Goal: Task Accomplishment & Management: Complete application form

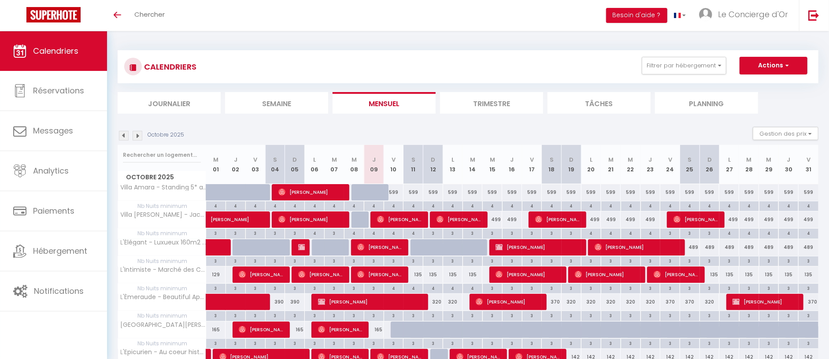
click at [137, 134] on img at bounding box center [138, 136] width 10 height 10
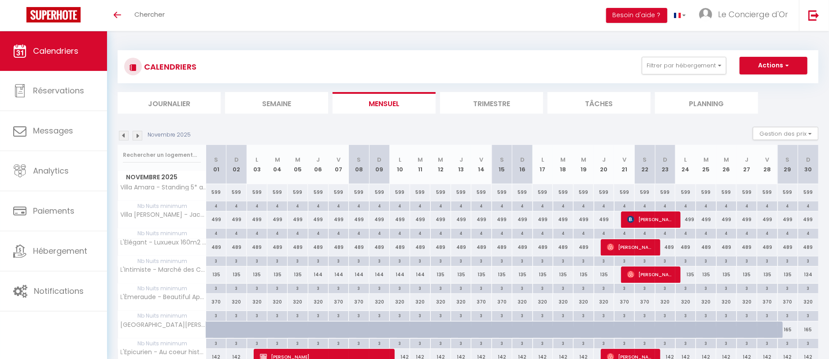
click at [137, 134] on img at bounding box center [138, 136] width 10 height 10
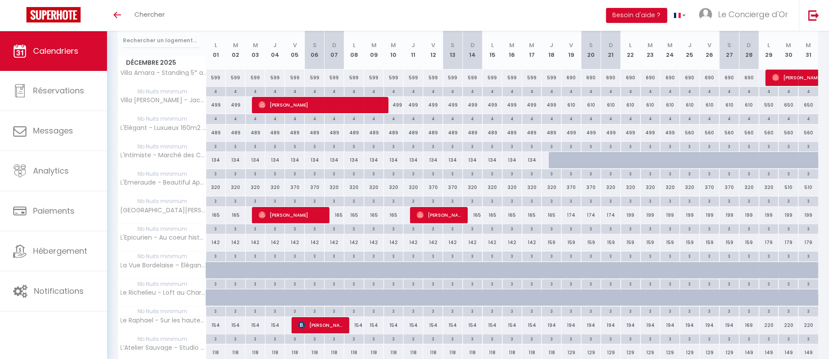
scroll to position [69, 0]
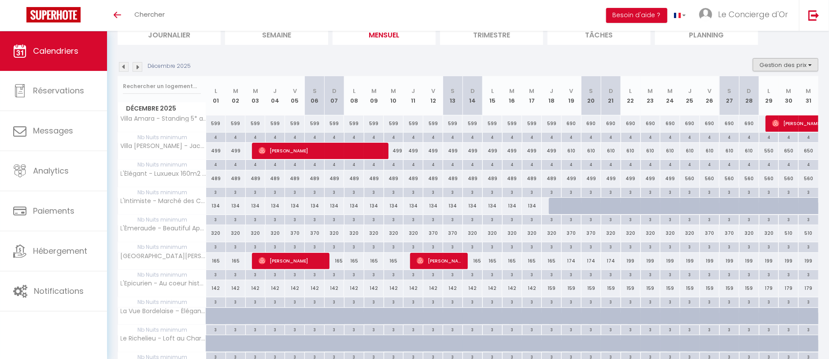
click at [770, 65] on button "Gestion des prix" at bounding box center [786, 64] width 66 height 13
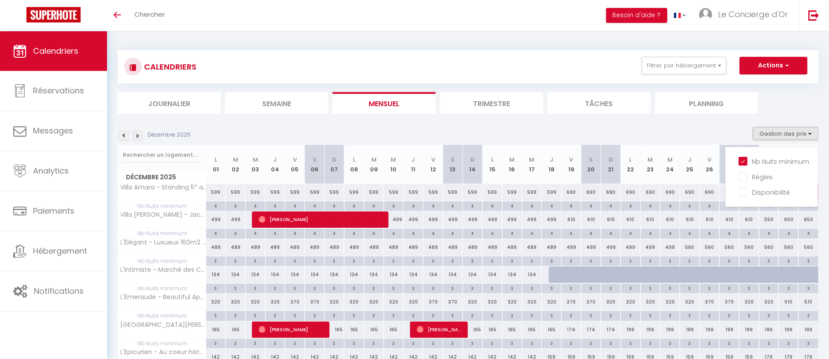
scroll to position [0, 0]
click at [765, 60] on button "Actions" at bounding box center [773, 66] width 68 height 18
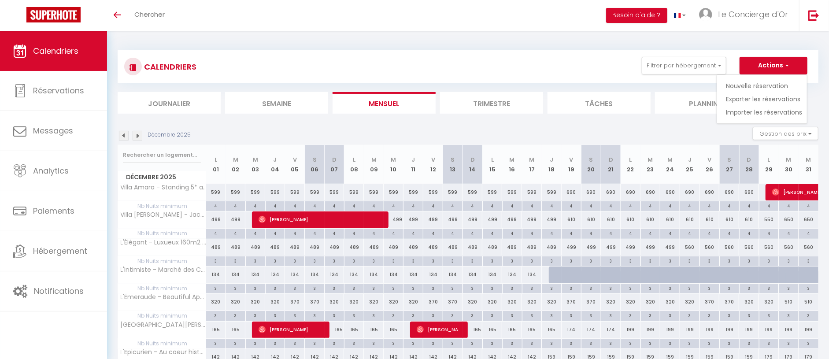
click at [752, 87] on link "Nouvelle réservation" at bounding box center [764, 85] width 77 height 13
select select
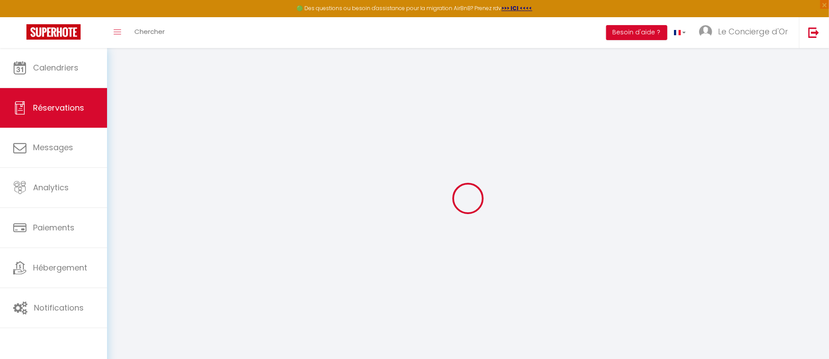
select select
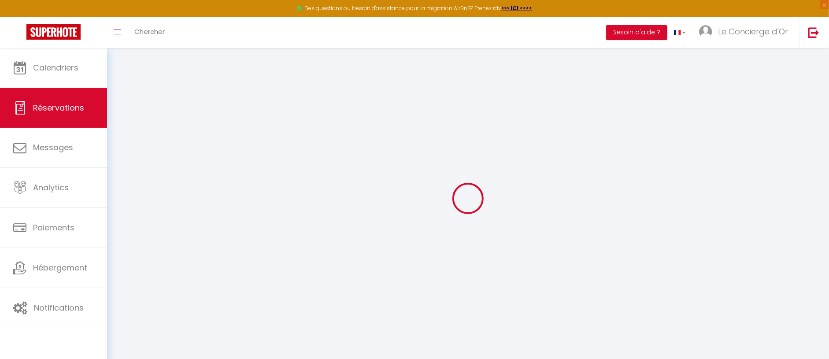
select select
checkbox input "false"
select select
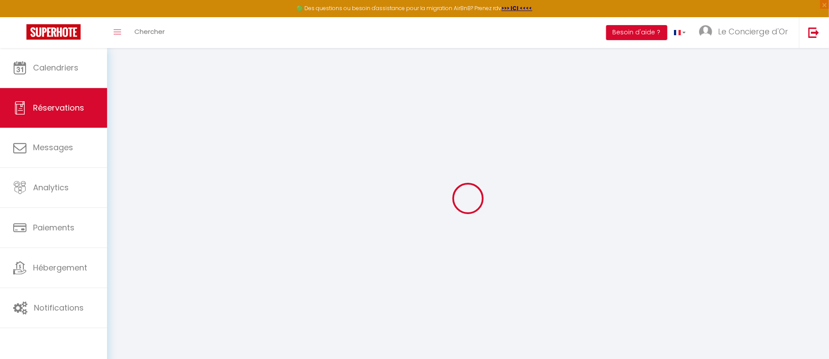
select select
checkbox input "false"
select select
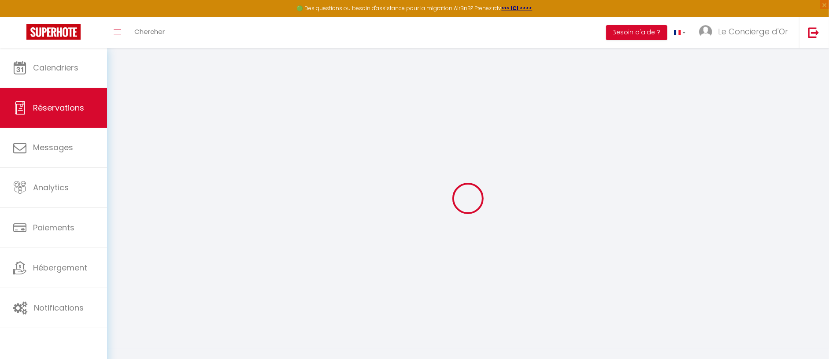
select select
checkbox input "false"
select select
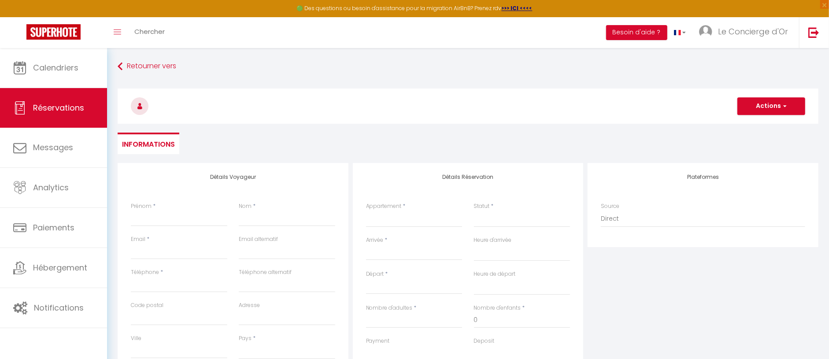
drag, startPoint x: 160, startPoint y: 227, endPoint x: 166, endPoint y: 222, distance: 7.6
click at [160, 226] on div "Prénom *" at bounding box center [179, 218] width 108 height 33
drag, startPoint x: 172, startPoint y: 218, endPoint x: 212, endPoint y: 193, distance: 47.3
paste input "[PERSON_NAME]"
type input "[PERSON_NAME]"
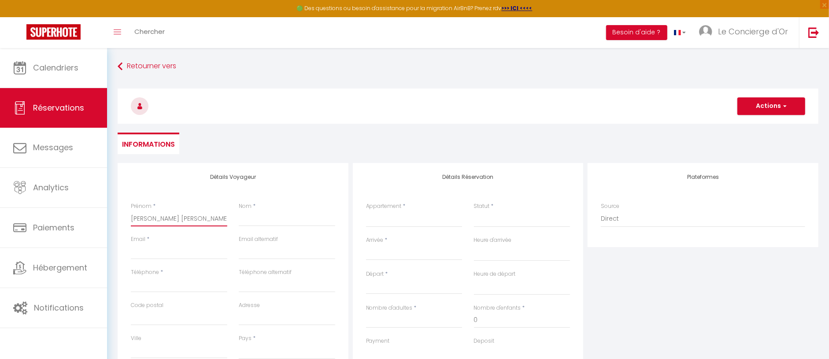
select select
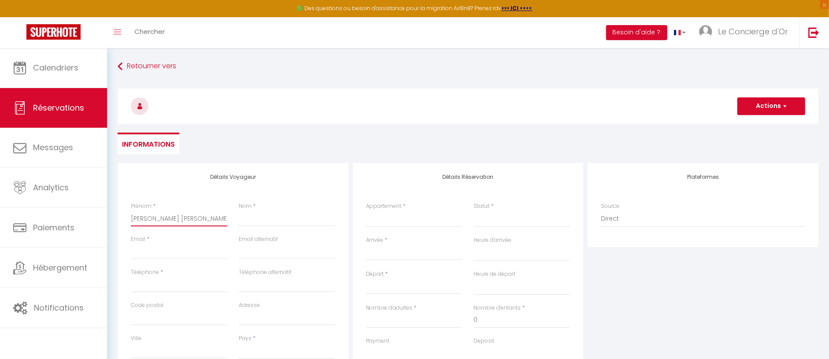
select select
checkbox input "false"
click at [180, 221] on input "[PERSON_NAME]" at bounding box center [179, 218] width 96 height 16
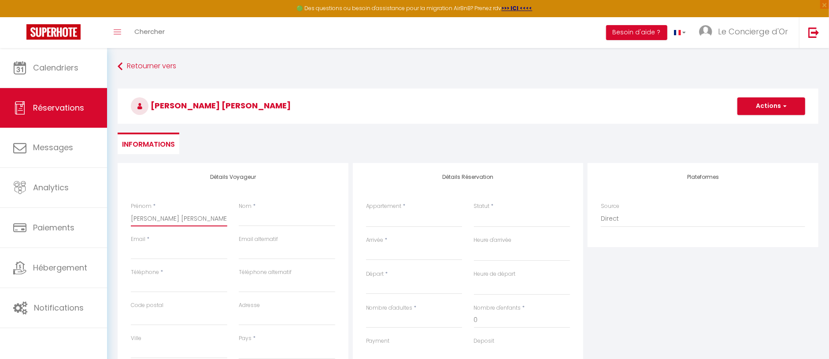
type input "[PERSON_NAME]"
paste input "Madelaine"
type input "Madelaine"
select select
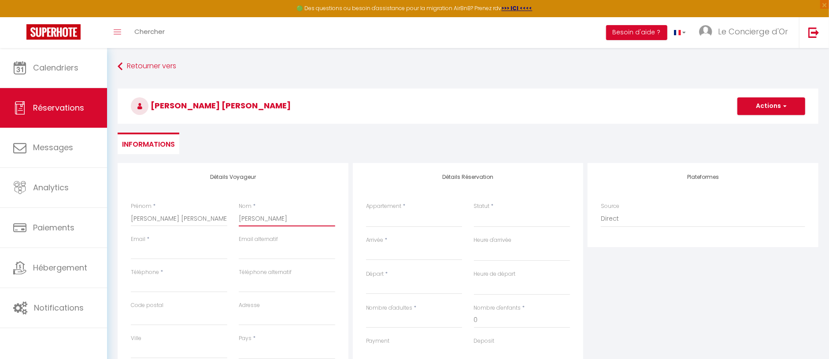
select select
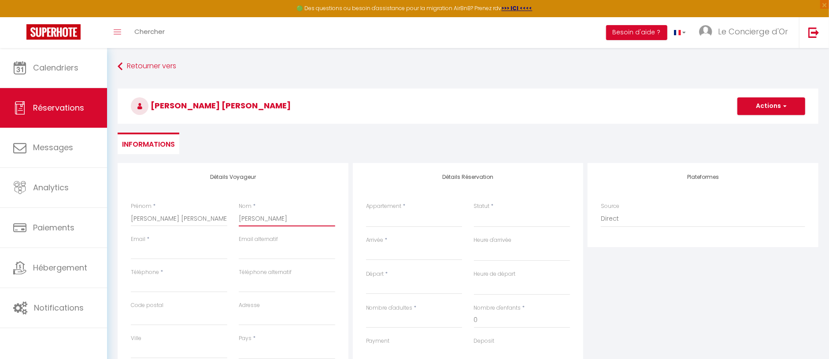
checkbox input "false"
type input "Madelaine"
click at [185, 220] on input "[PERSON_NAME]" at bounding box center [179, 218] width 96 height 16
type input "Genevieve"
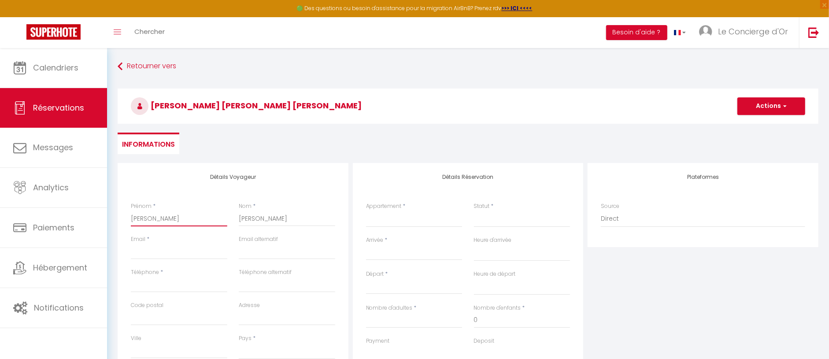
select select
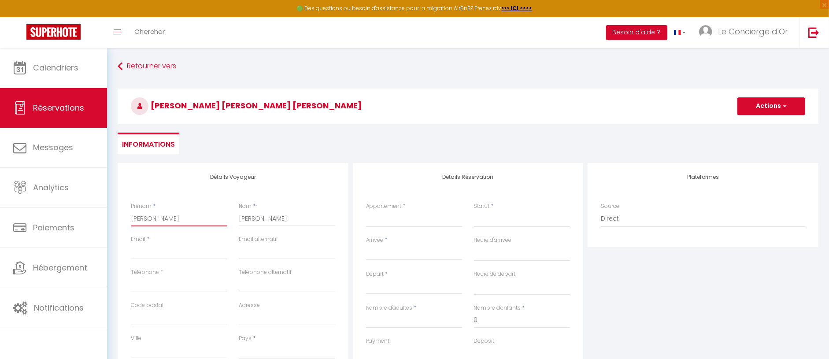
select select
checkbox input "false"
type input "Genevieve"
select select
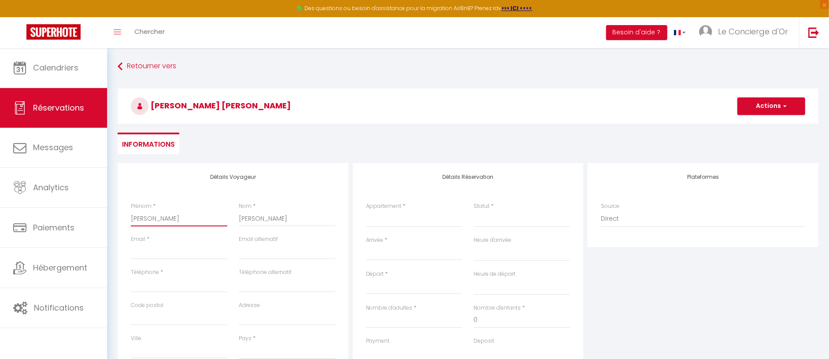
select select
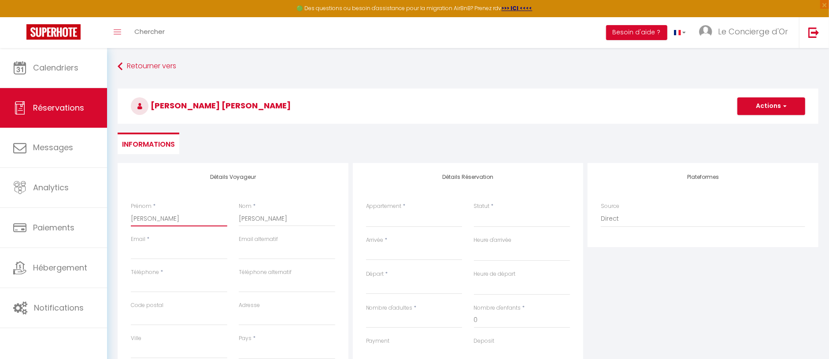
select select
checkbox input "false"
type input "Genevieve"
type input "v"
select select
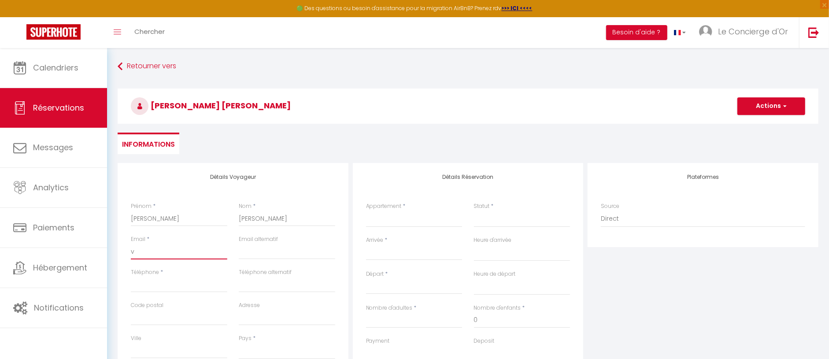
select select
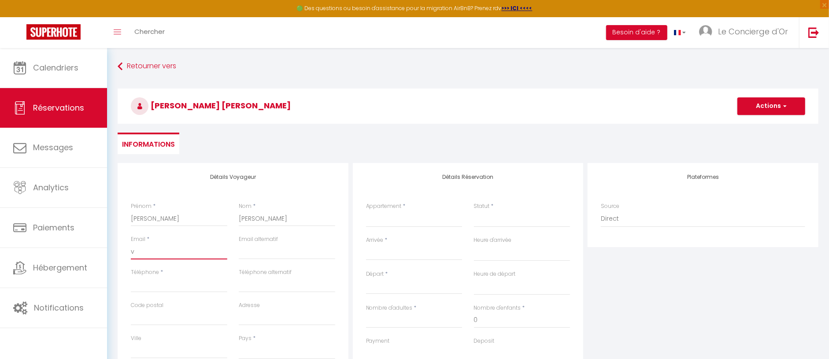
select select
checkbox input "false"
select select
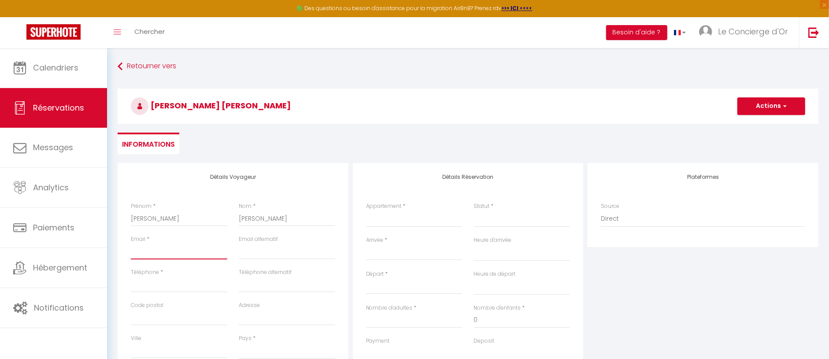
select select
checkbox input "false"
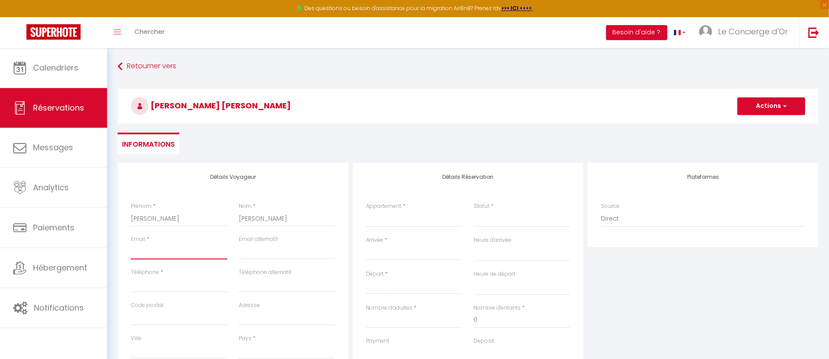
type input "c"
select select
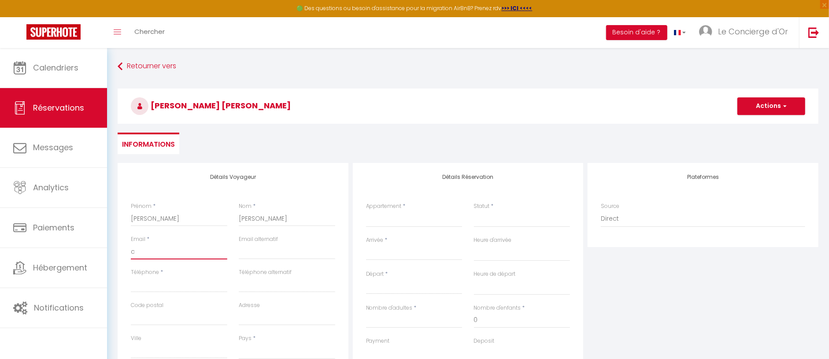
select select
checkbox input "false"
type input "co"
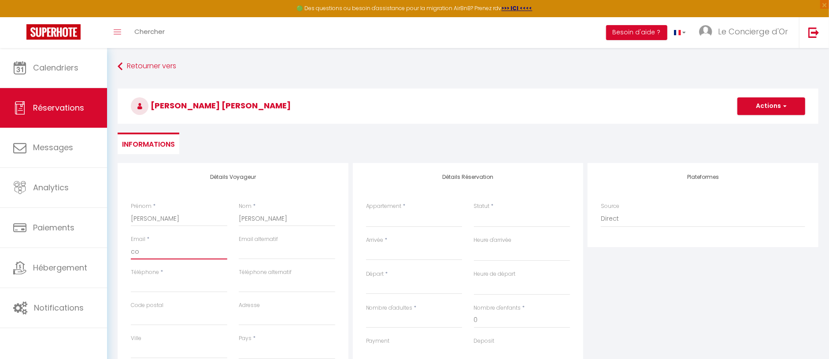
select select
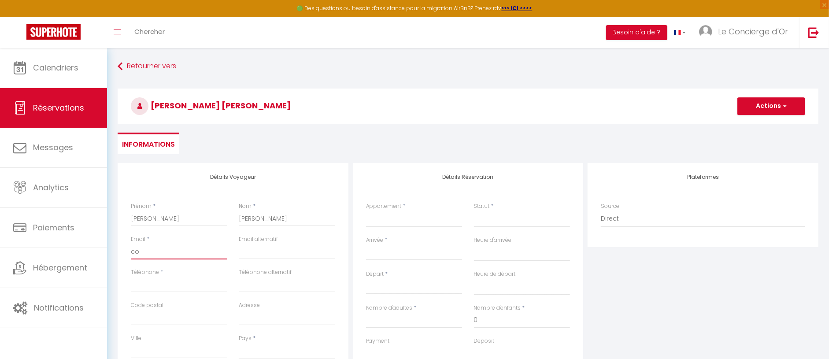
select select
checkbox input "false"
type input "con"
select select
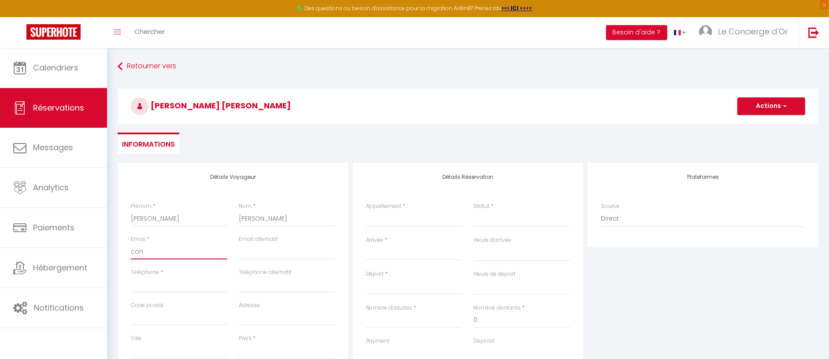
select select
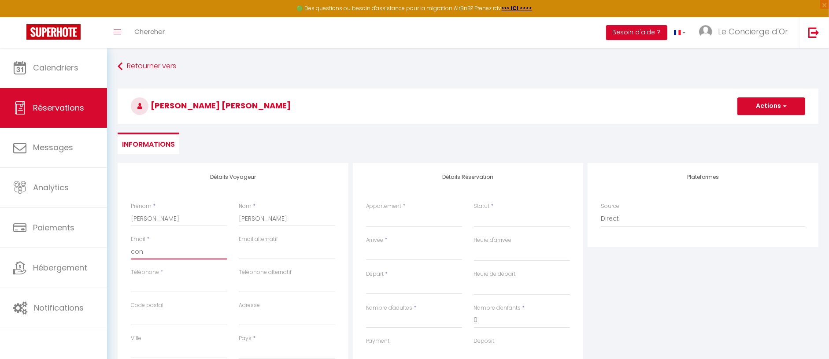
select select
checkbox input "false"
type input "cont"
select select
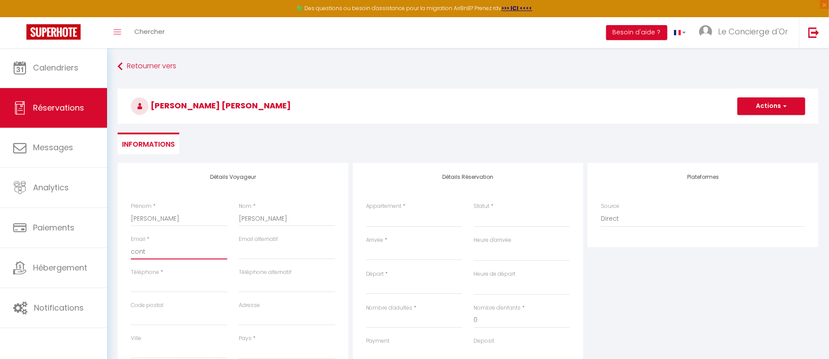
select select
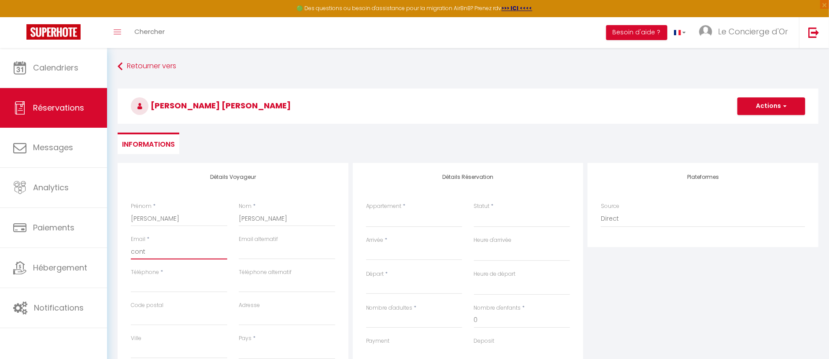
checkbox input "false"
type input "conta"
select select
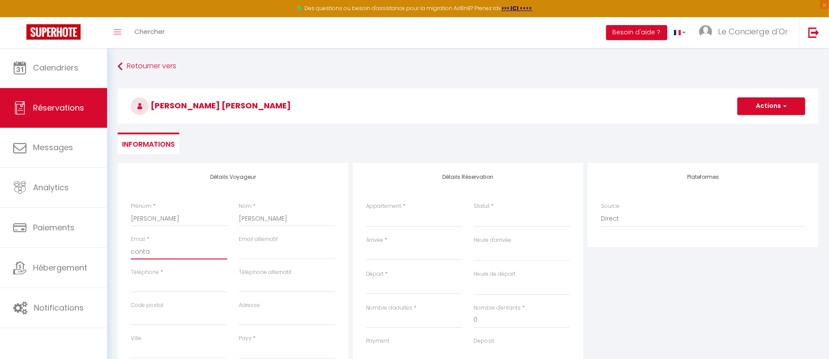
select select
checkbox input "false"
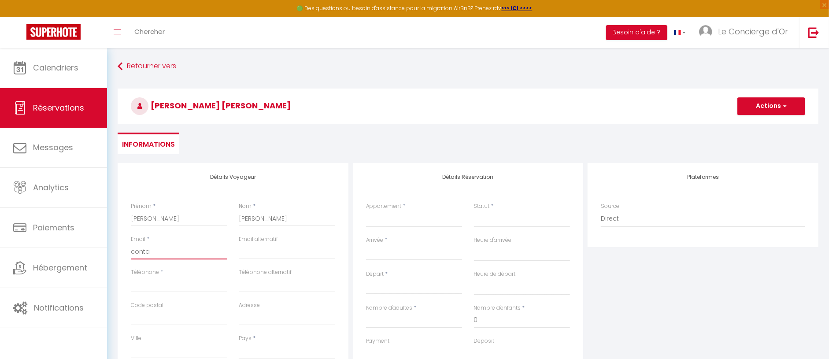
type input "contac"
select select
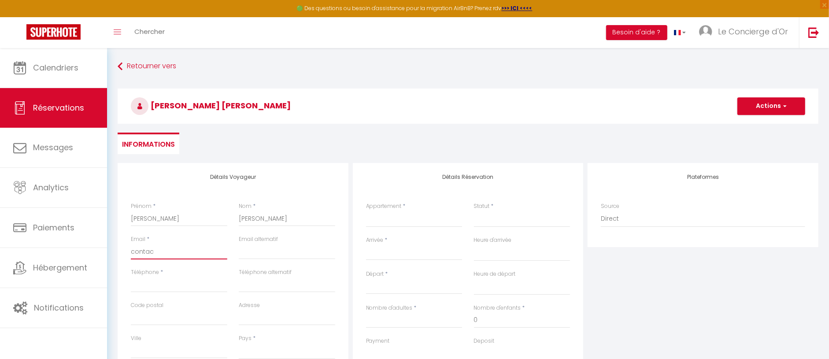
select select
checkbox input "false"
type input "contact"
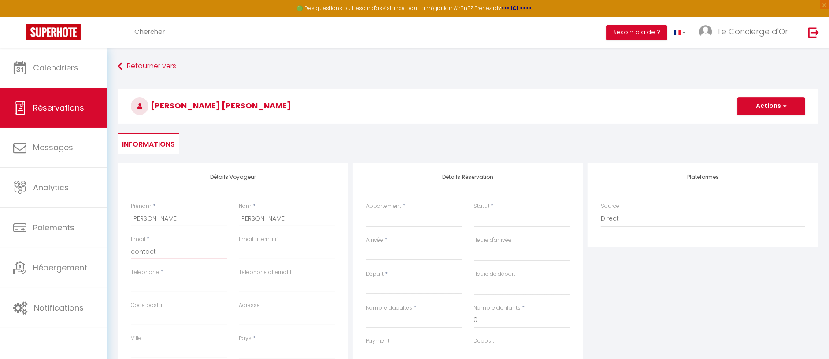
select select
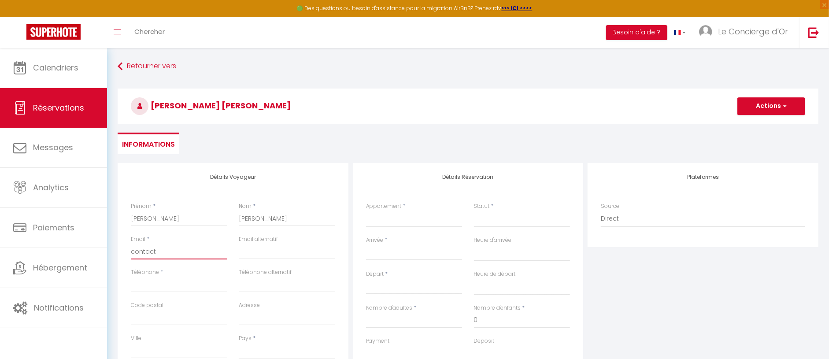
select select
checkbox input "false"
type input "contact@"
select select
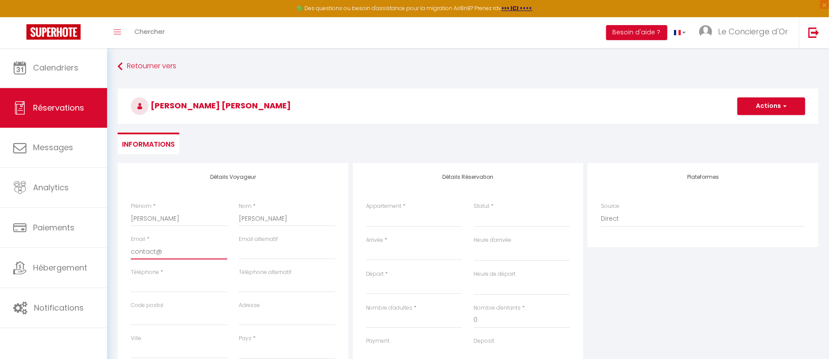
select select
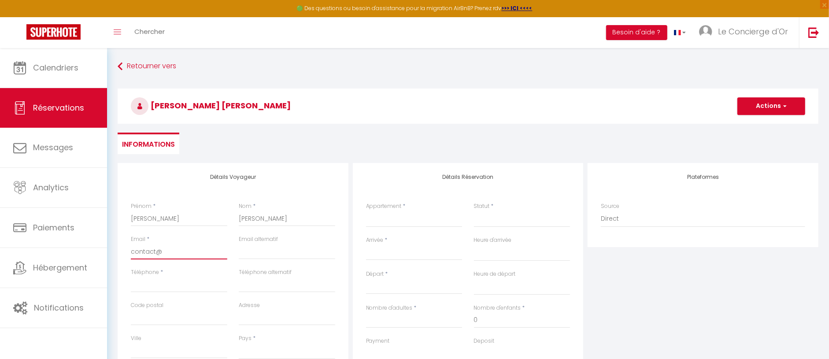
select select
checkbox input "false"
type input "[EMAIL_ADDRESS][DOMAIN_NAME]"
select select
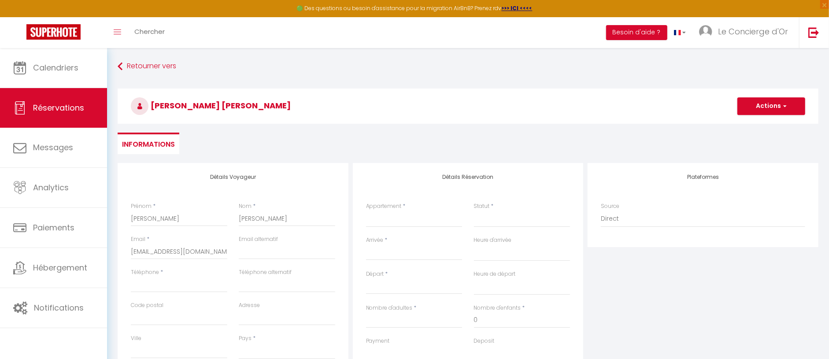
select select
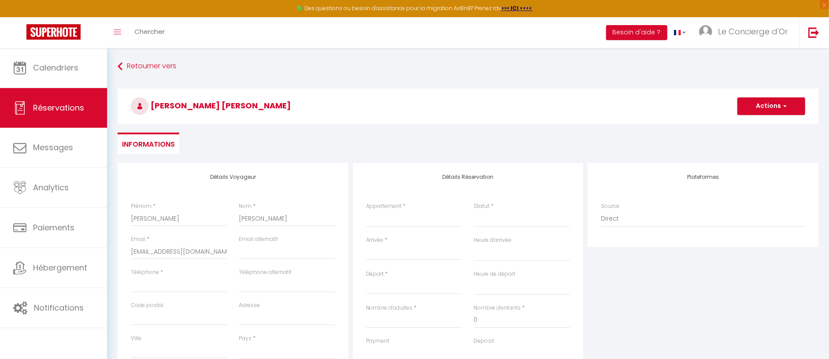
checkbox input "false"
select select
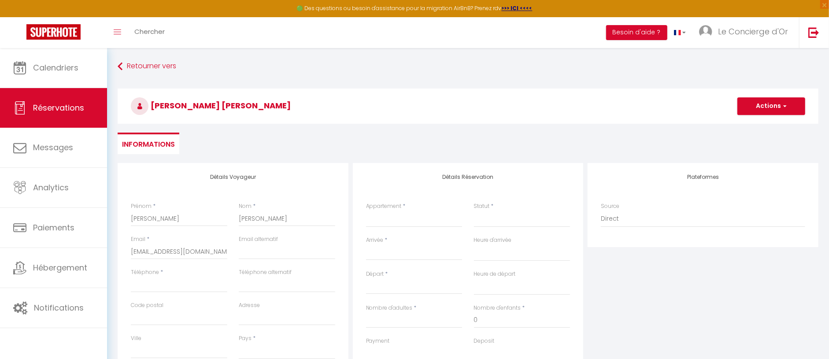
select select
checkbox input "false"
paste input "0688772120"
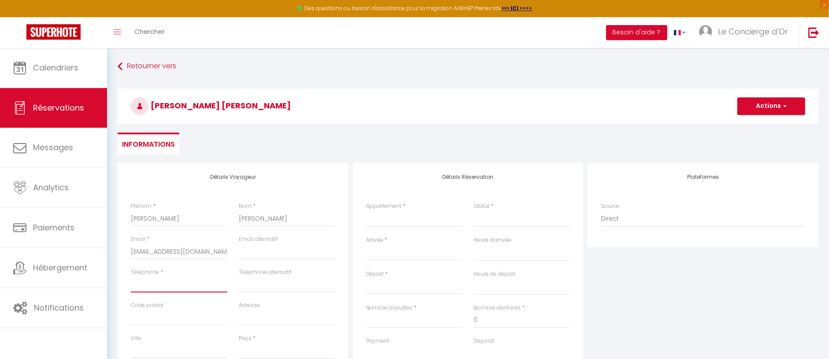
type input "0688772120"
select select
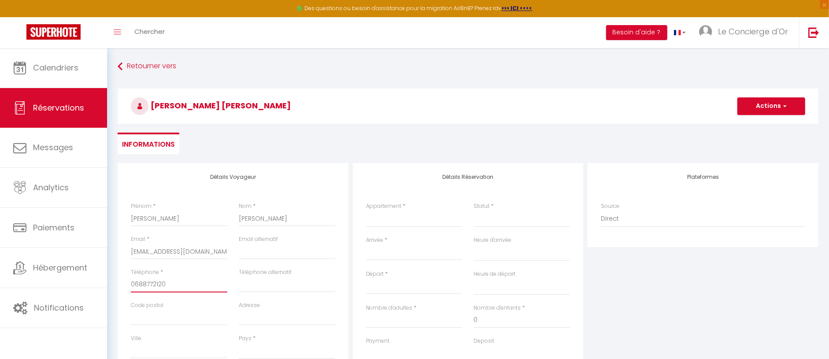
select select
checkbox input "false"
type input "0688772120"
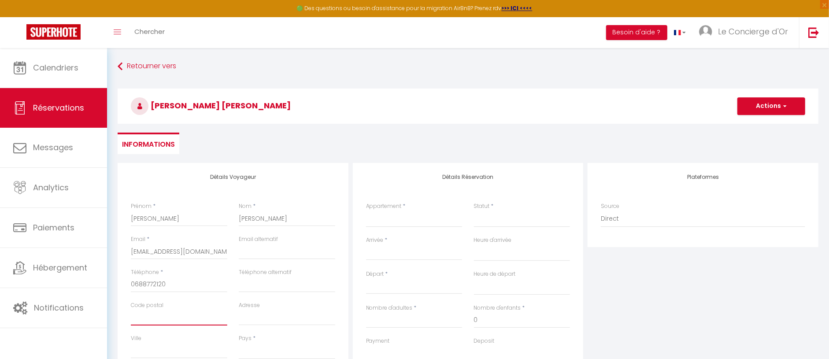
type input "3"
select select
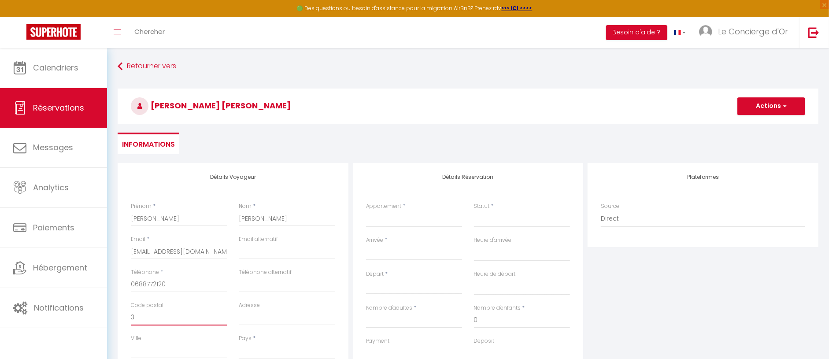
select select
checkbox input "false"
type input "33"
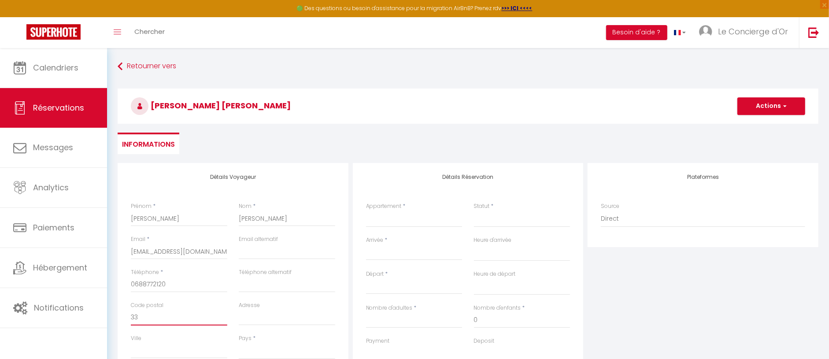
select select
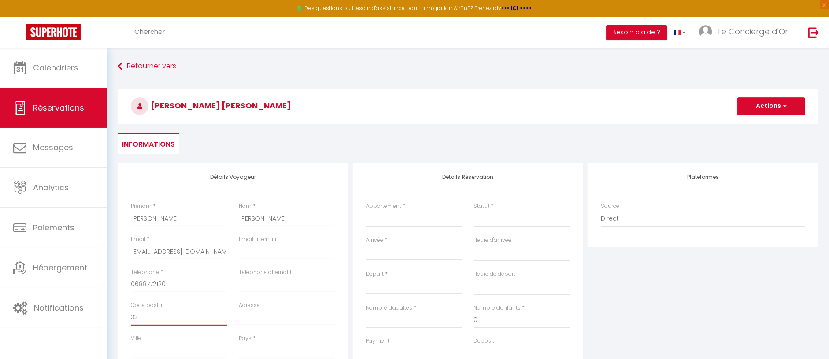
select select
checkbox input "false"
type input "330"
select select
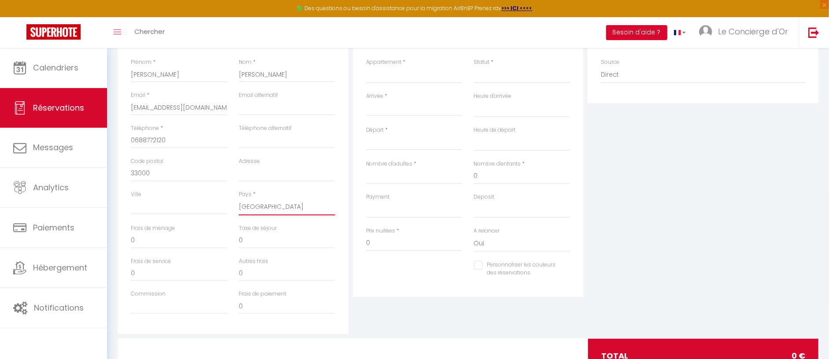
scroll to position [145, 0]
click at [384, 110] on input "Arrivée" at bounding box center [414, 107] width 96 height 11
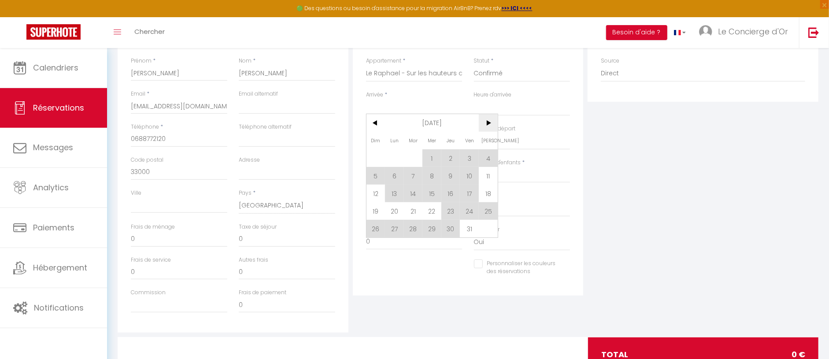
click at [490, 119] on span ">" at bounding box center [488, 123] width 19 height 18
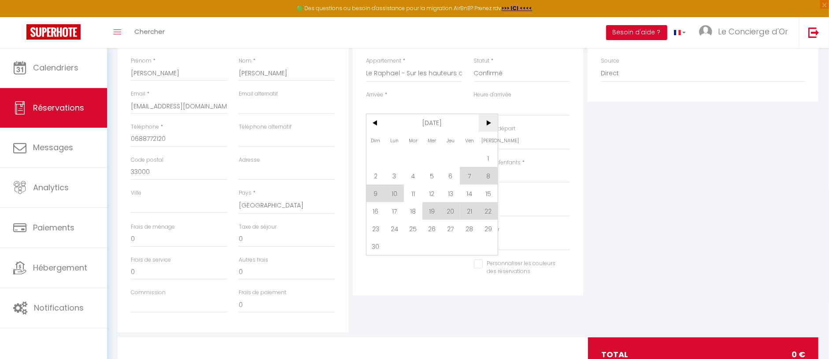
click at [490, 119] on span ">" at bounding box center [488, 123] width 19 height 18
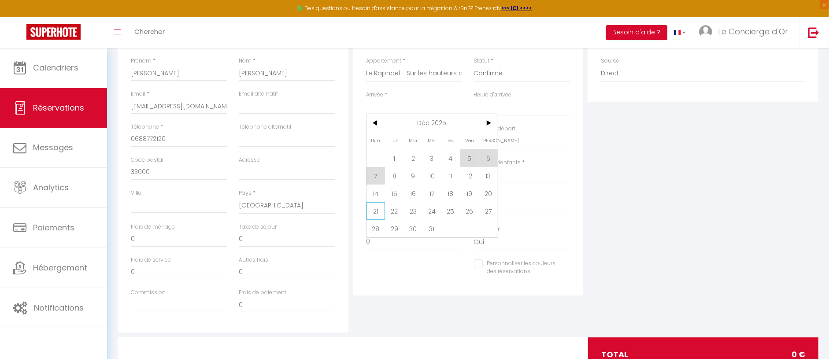
click at [379, 210] on span "21" at bounding box center [375, 211] width 19 height 18
click at [429, 137] on input "Lun 22 Décembre 2025" at bounding box center [414, 141] width 96 height 11
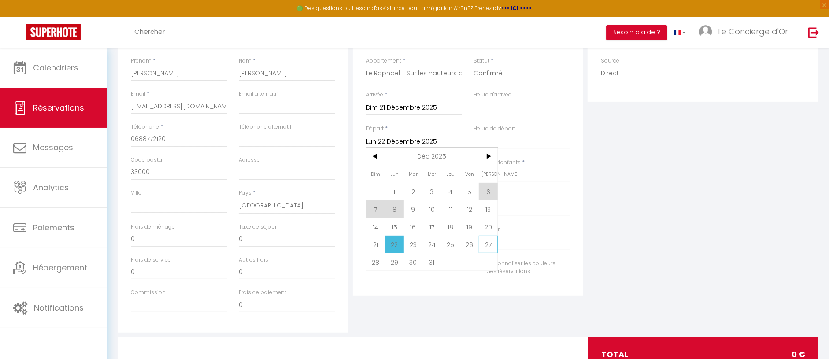
click at [492, 244] on span "27" at bounding box center [488, 245] width 19 height 18
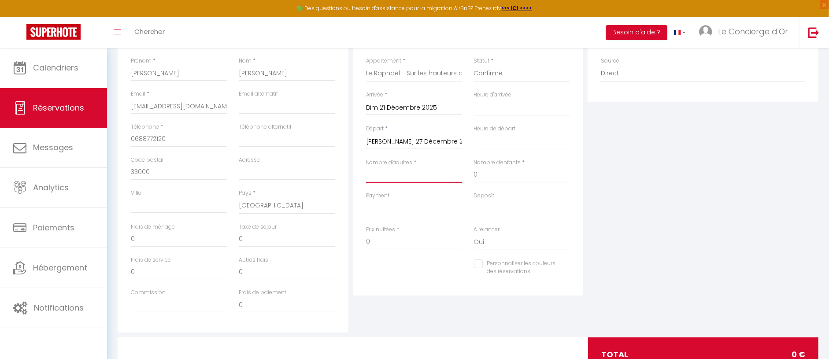
click at [406, 171] on input "Nombre d'adultes" at bounding box center [414, 175] width 96 height 16
click at [397, 239] on input "1164" at bounding box center [414, 242] width 96 height 16
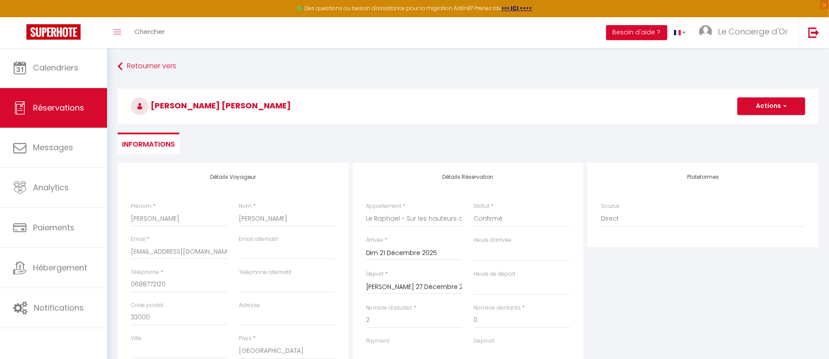
scroll to position [0, 0]
click at [768, 107] on button "Actions" at bounding box center [771, 106] width 68 height 18
click at [757, 122] on link "Enregistrer" at bounding box center [762, 125] width 70 height 11
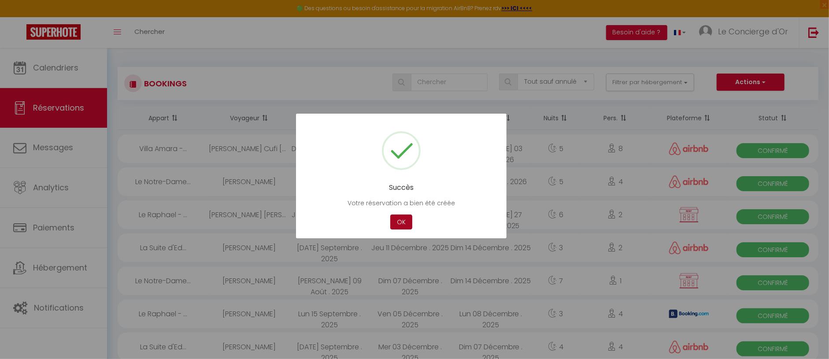
click at [397, 224] on button "OK" at bounding box center [401, 221] width 22 height 15
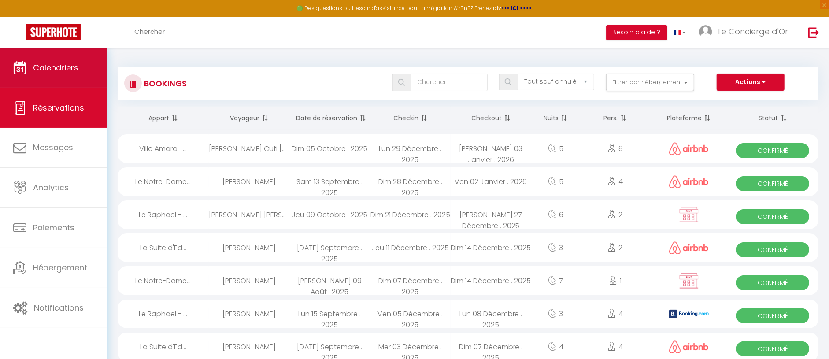
click at [78, 71] on link "Calendriers" at bounding box center [53, 68] width 107 height 40
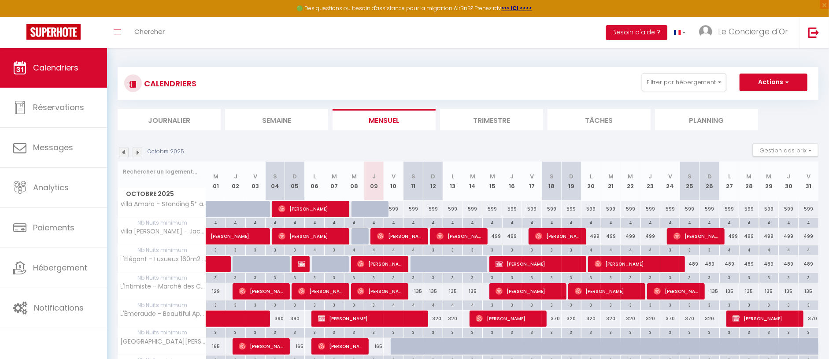
click at [137, 151] on img at bounding box center [138, 153] width 10 height 10
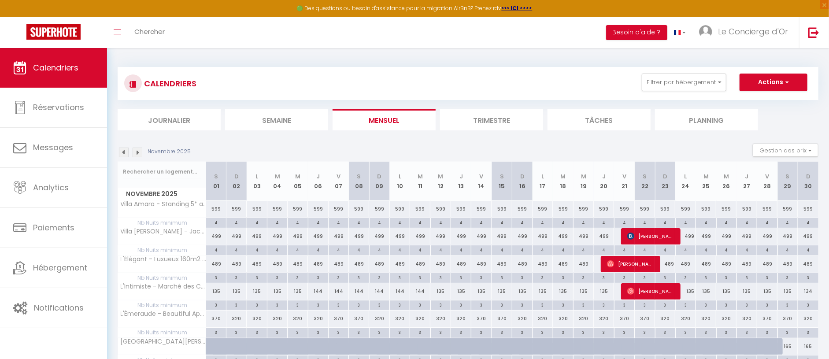
click at [137, 151] on img at bounding box center [138, 153] width 10 height 10
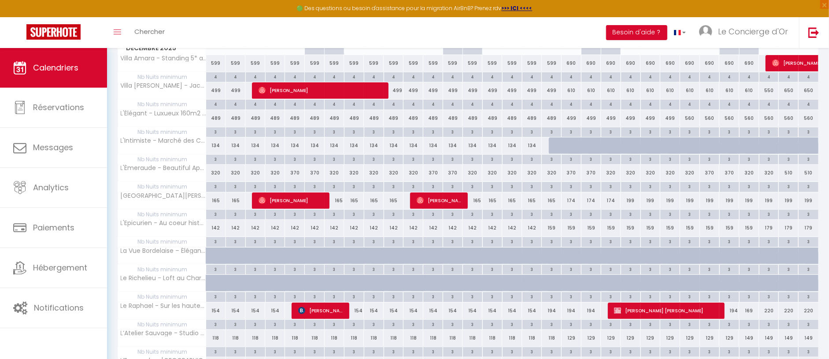
scroll to position [148, 0]
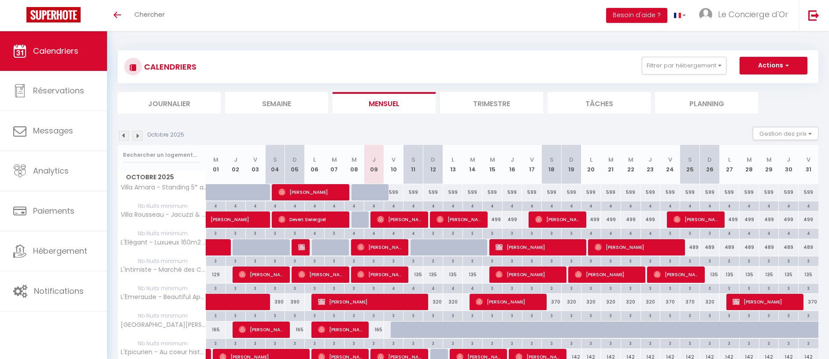
select select
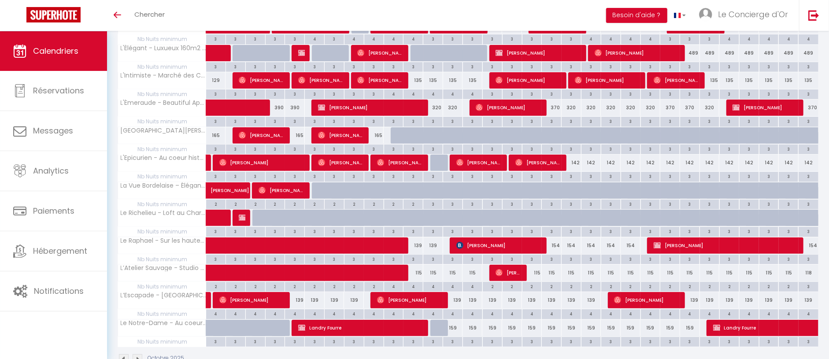
scroll to position [196, 0]
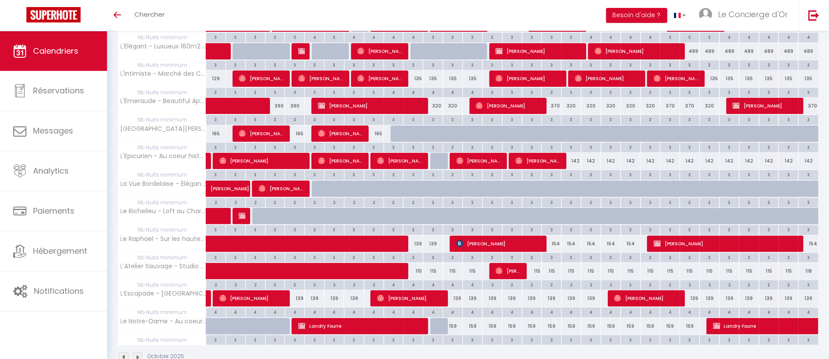
click at [689, 244] on span "[PERSON_NAME]" at bounding box center [726, 243] width 145 height 17
select select "OK"
select select "KO"
select select "0"
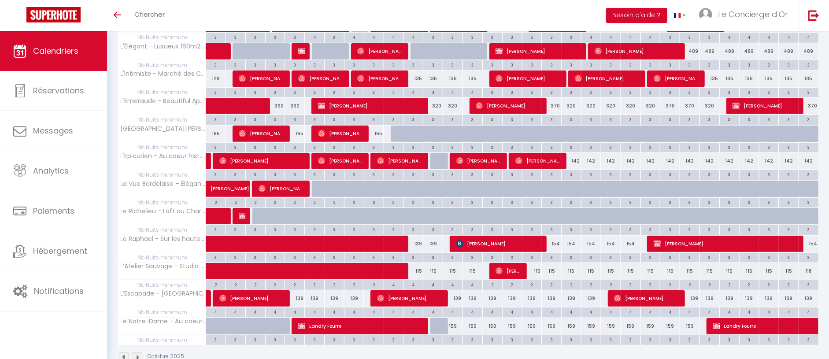
select select "1"
select select
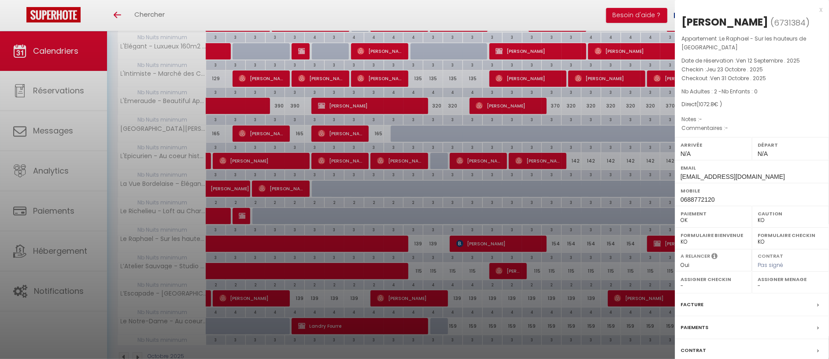
drag, startPoint x: 741, startPoint y: 21, endPoint x: 676, endPoint y: 20, distance: 64.3
click at [676, 20] on div "[PERSON_NAME] ( 6731384 ) Appartement : Le Raphael - Sur les hauteurs de [GEOGR…" at bounding box center [752, 210] width 154 height 391
click at [691, 203] on span "0688772120" at bounding box center [697, 199] width 34 height 7
copy span "0688772120"
